Goal: Navigation & Orientation: Understand site structure

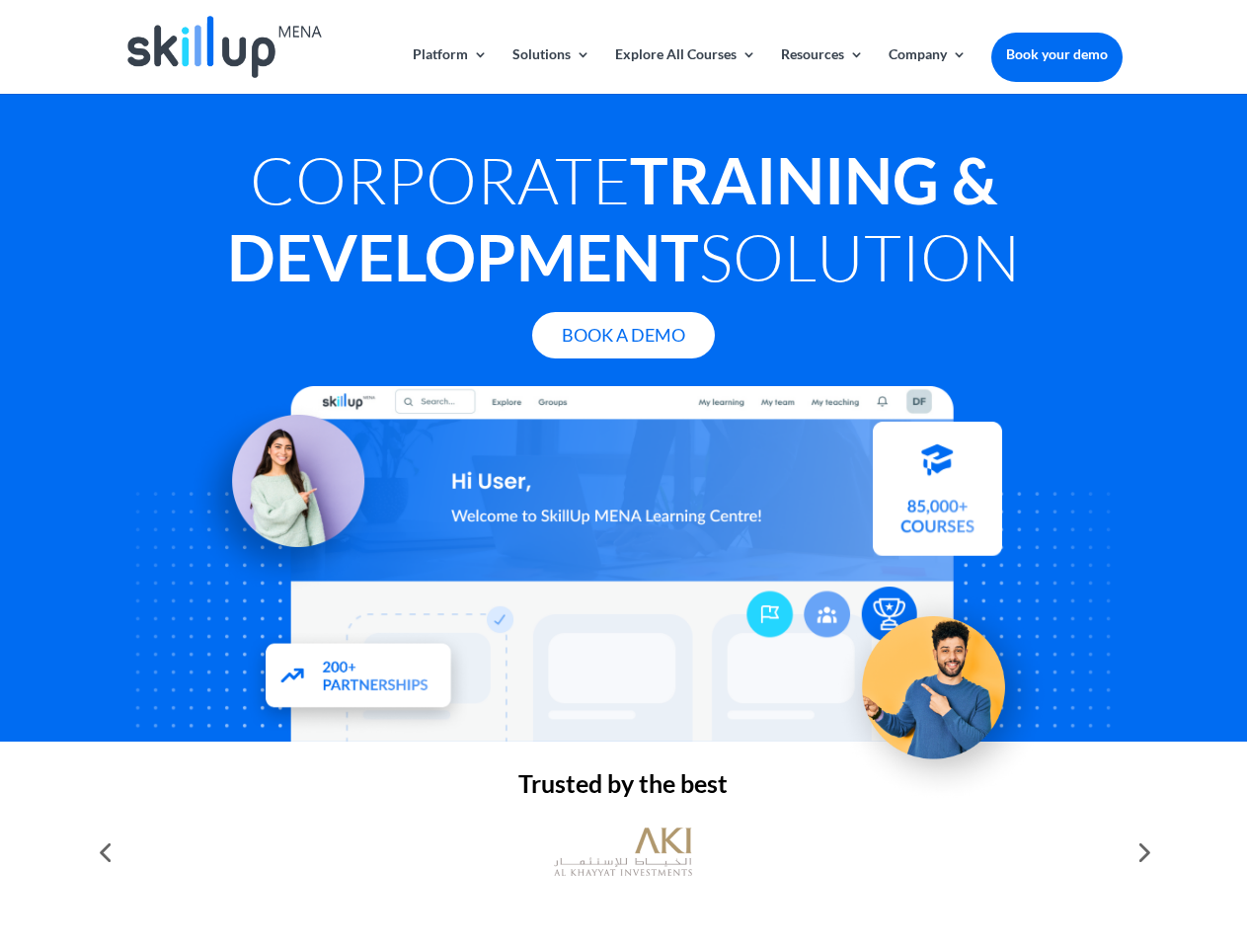
click at [623, 474] on div at bounding box center [622, 563] width 997 height 355
click at [550, 70] on link "Solutions" at bounding box center [551, 70] width 78 height 46
click at [684, 70] on link "Explore All Courses" at bounding box center [685, 70] width 141 height 46
click at [821, 70] on link "Resources" at bounding box center [822, 70] width 83 height 46
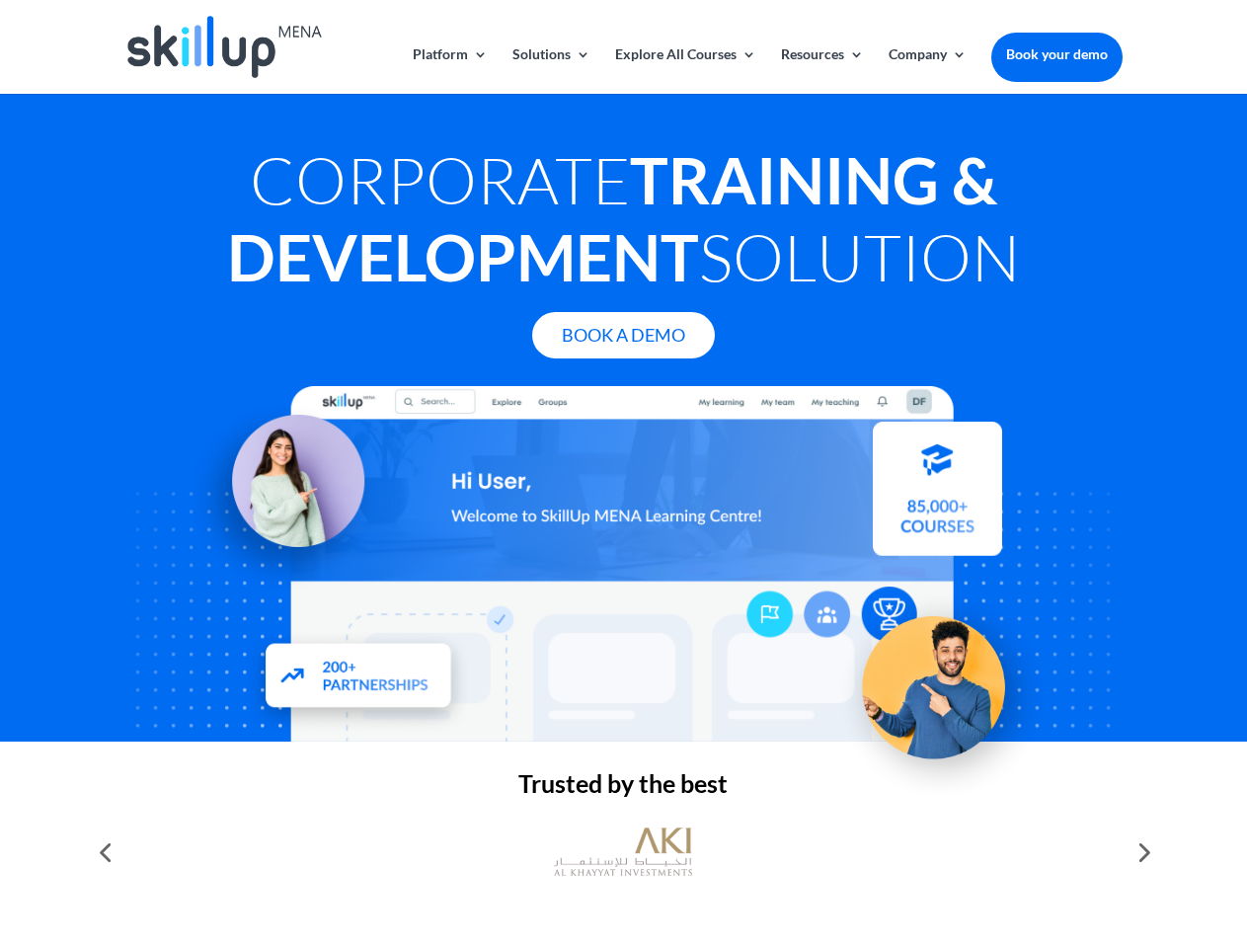
click at [927, 70] on link "Company" at bounding box center [928, 70] width 78 height 46
click at [623, 852] on img at bounding box center [623, 852] width 138 height 69
